Goal: Task Accomplishment & Management: Manage account settings

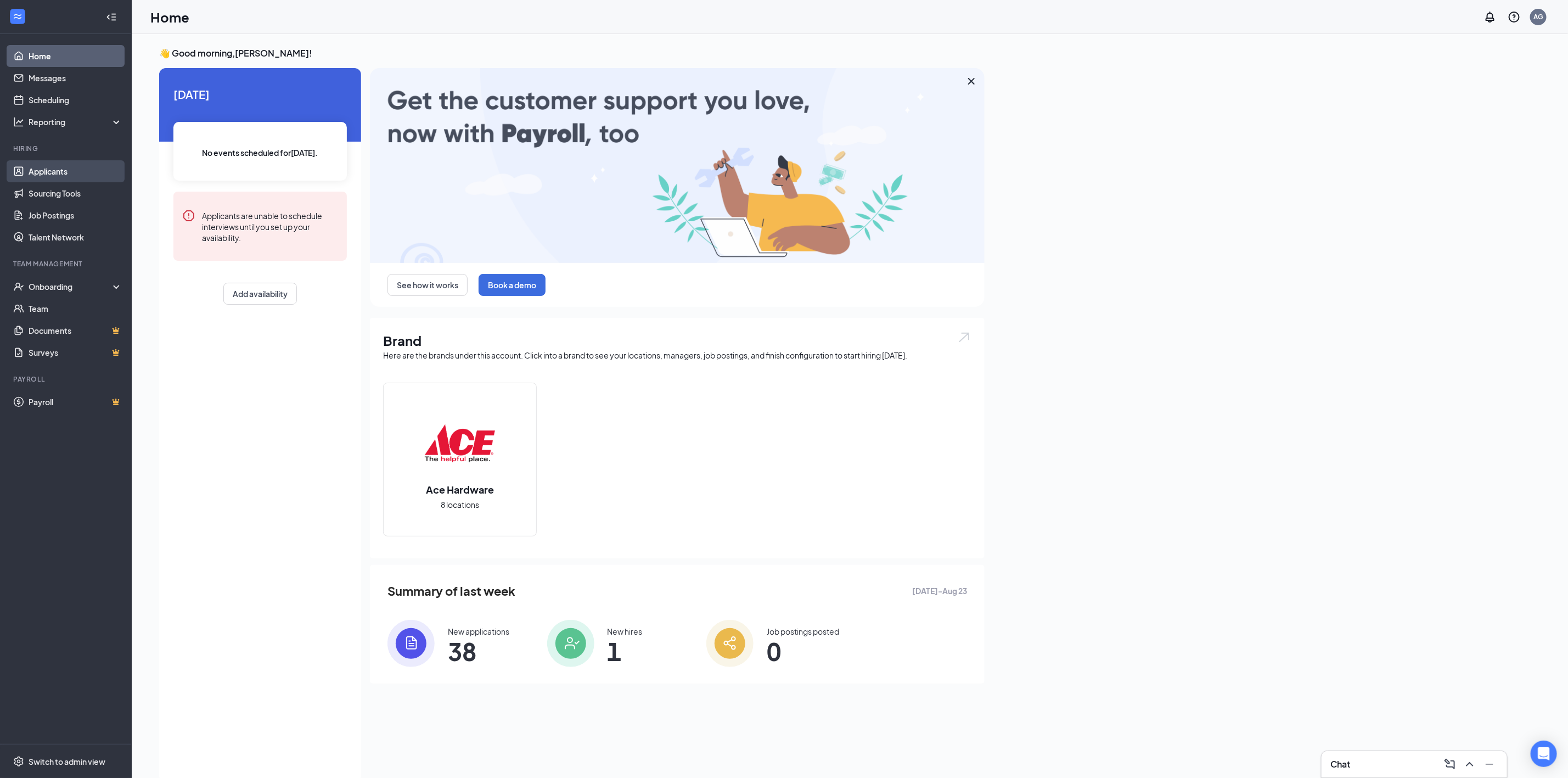
click at [61, 172] on link "Applicants" at bounding box center [75, 171] width 94 height 22
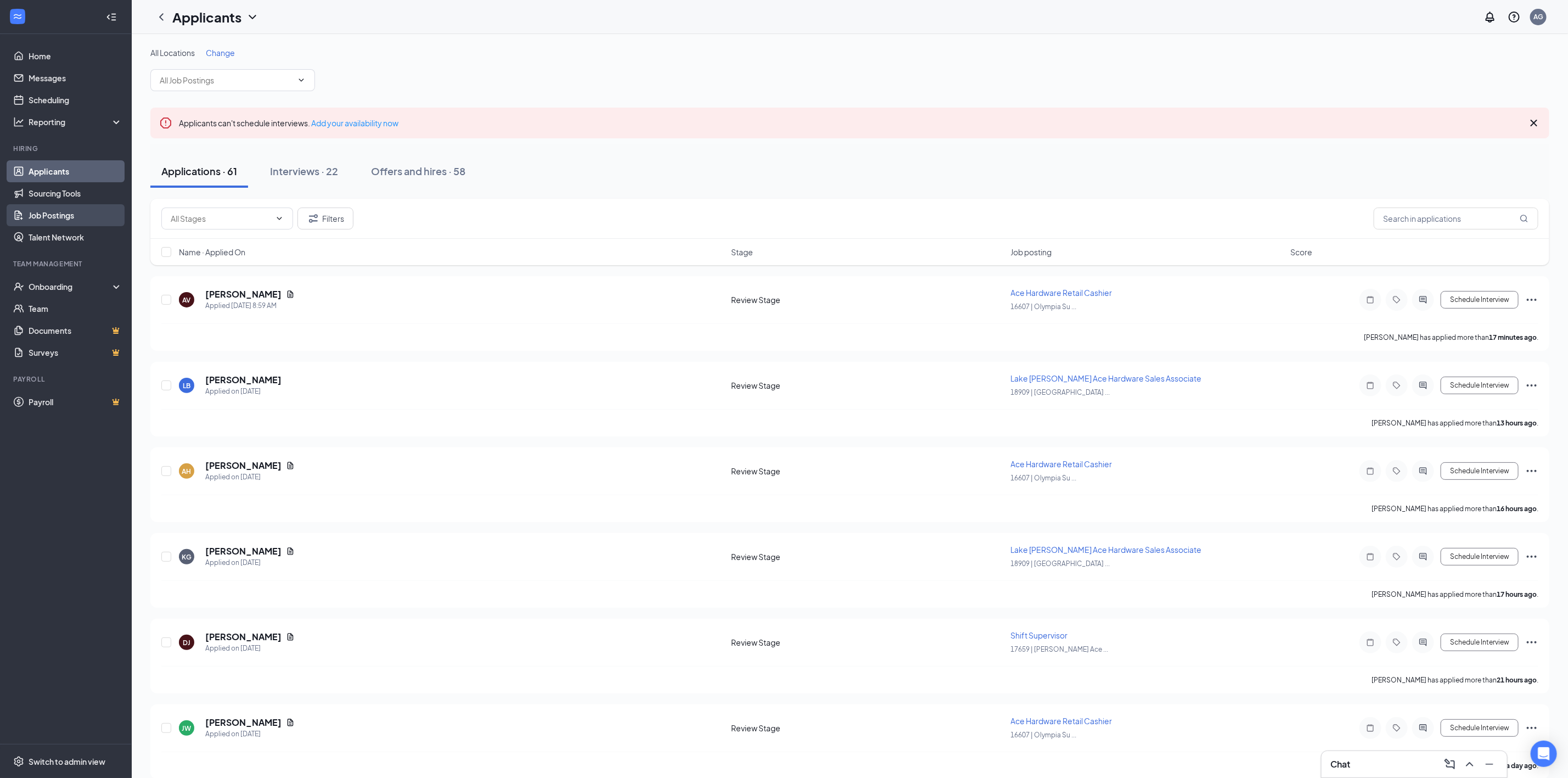
click at [68, 215] on link "Job Postings" at bounding box center [75, 216] width 94 height 22
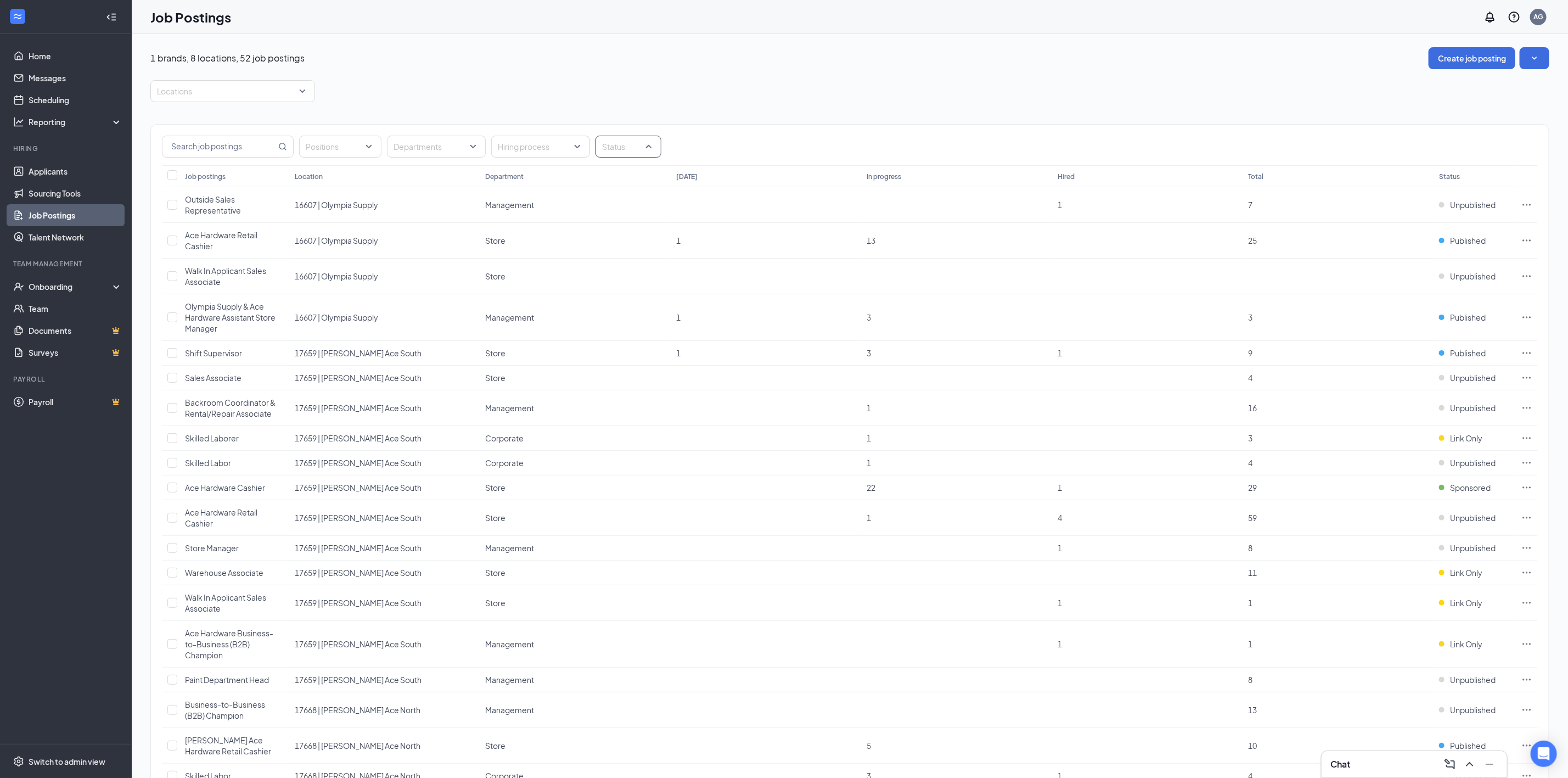
click at [647, 155] on div "Status" at bounding box center [628, 147] width 66 height 22
click at [646, 198] on span "Published" at bounding box center [638, 203] width 36 height 10
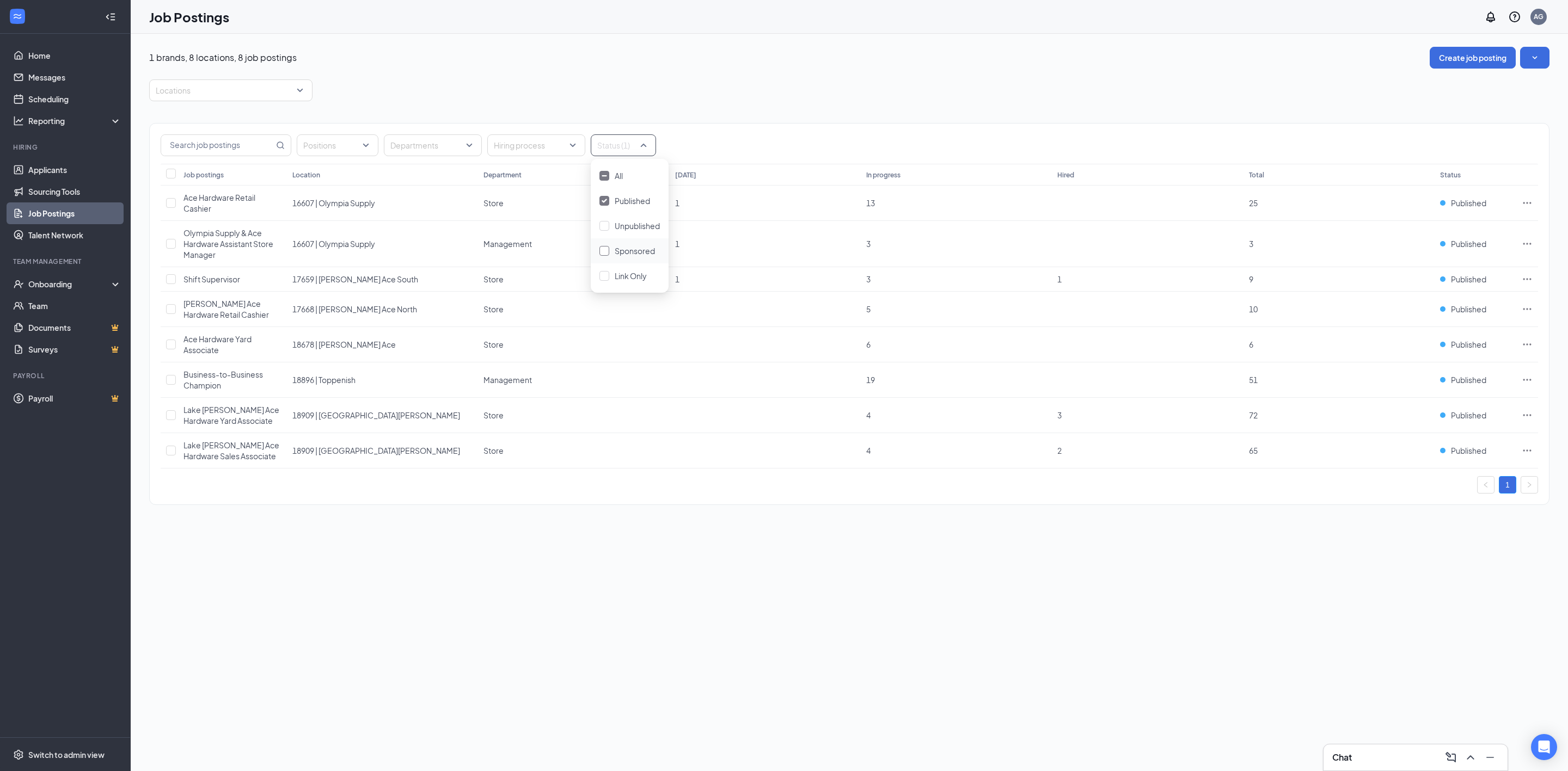
click at [634, 254] on span "Sponsored" at bounding box center [635, 251] width 40 height 10
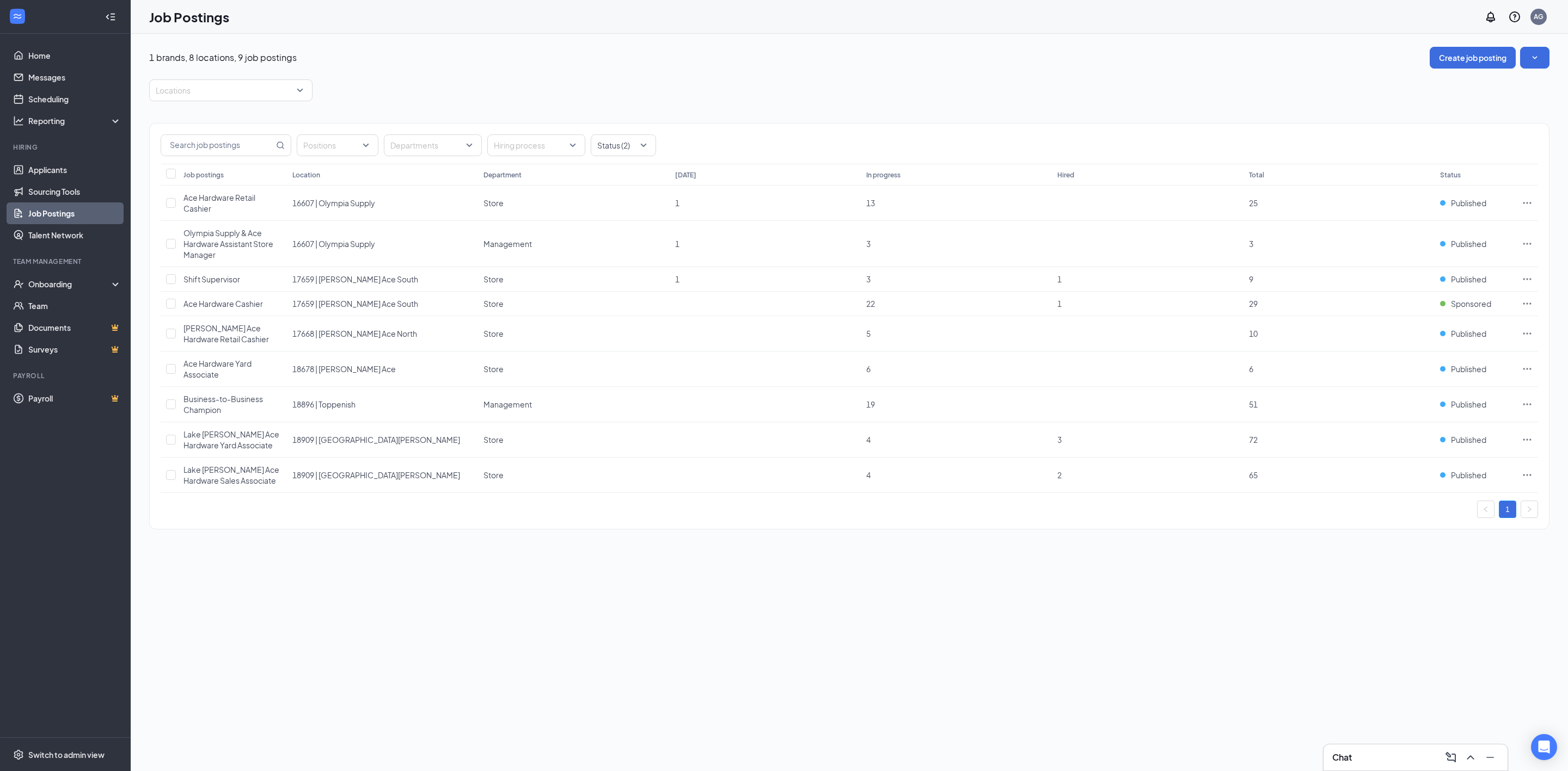
click at [1026, 27] on div "Job Postings AG" at bounding box center [849, 16] width 1437 height 33
click at [1475, 337] on span "Published" at bounding box center [1469, 333] width 35 height 11
click at [1431, 459] on p "Your position is not available via link, career page, or job boards." at bounding box center [1429, 466] width 146 height 18
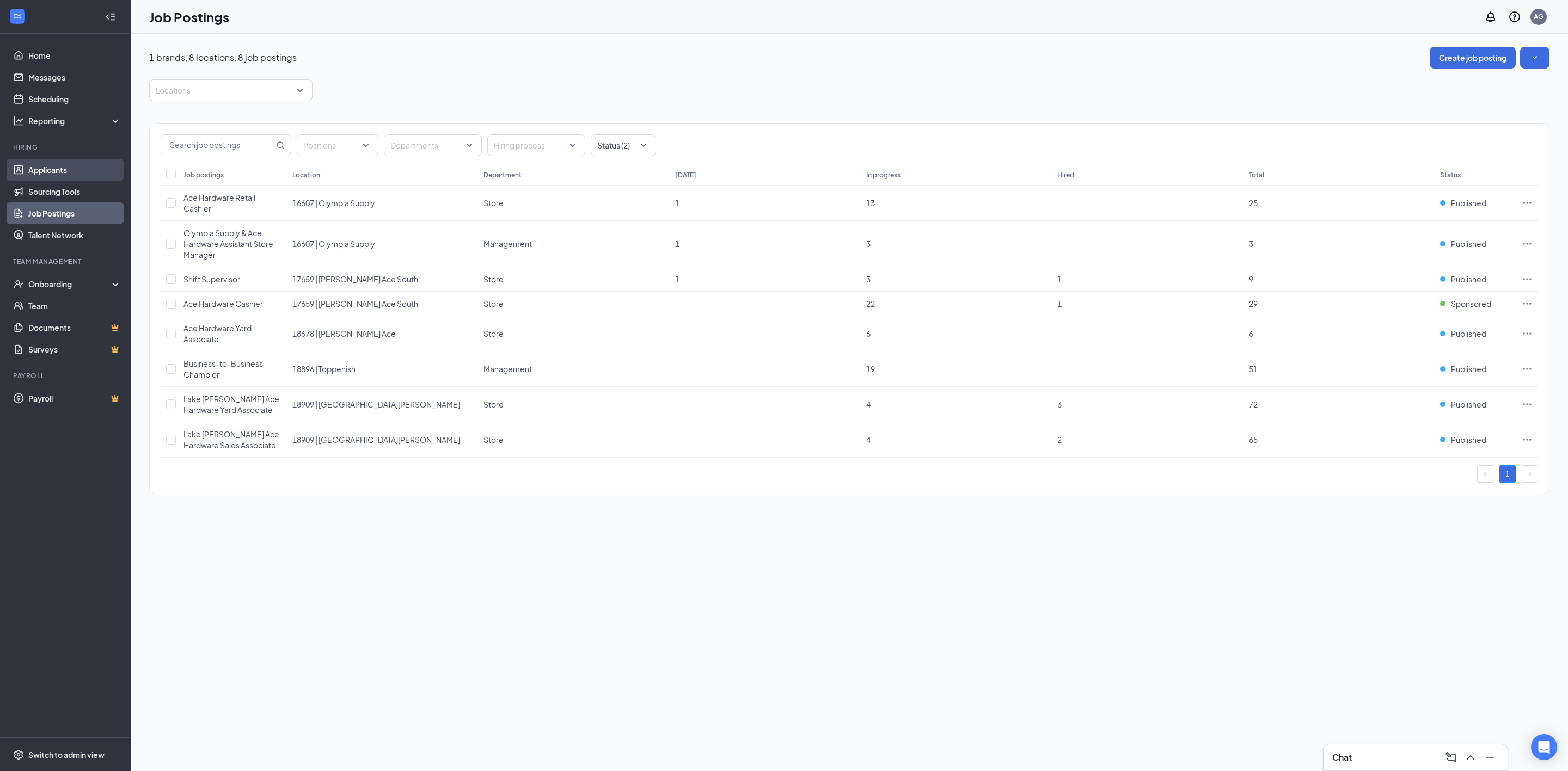
click at [48, 169] on link "Applicants" at bounding box center [75, 170] width 93 height 22
